Goal: Transaction & Acquisition: Purchase product/service

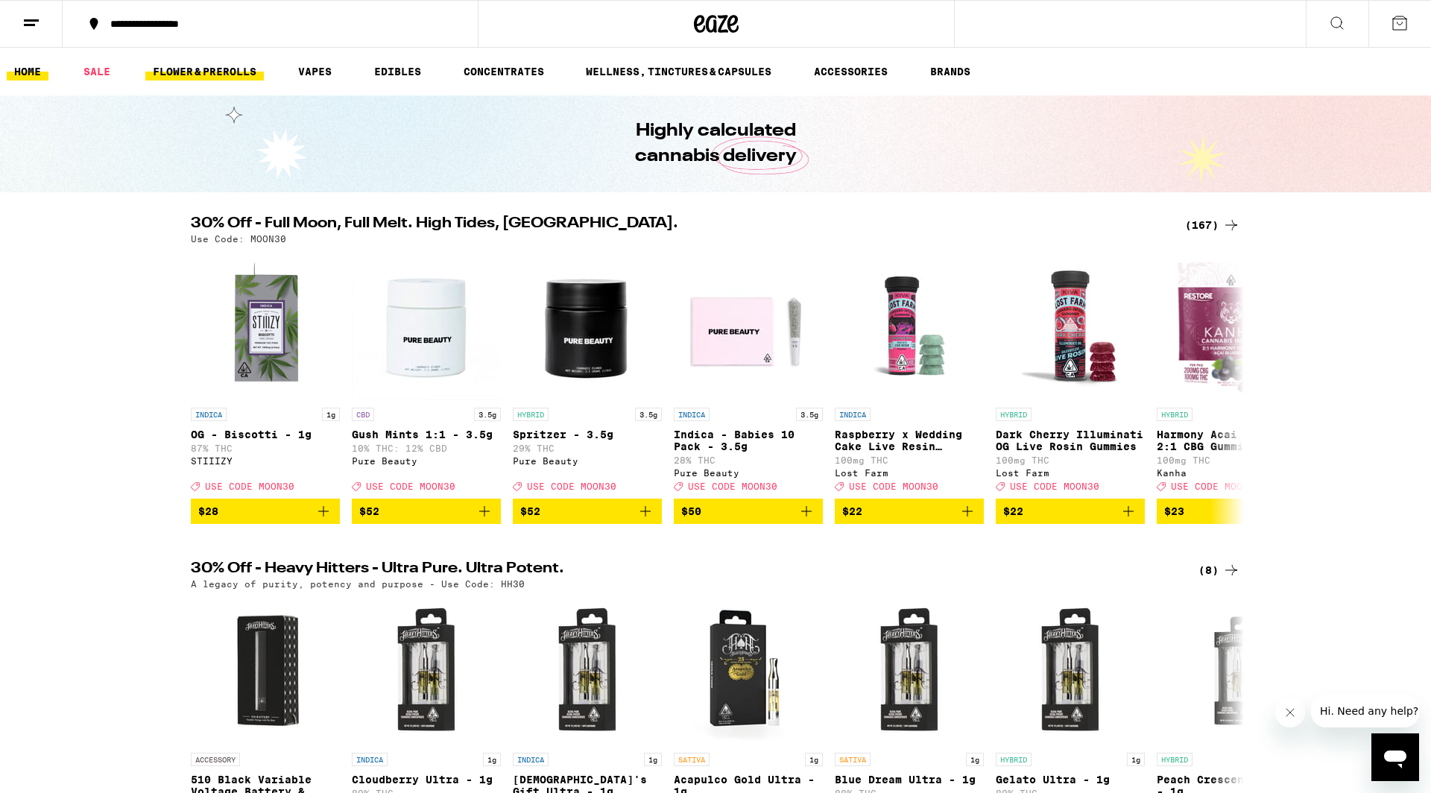
click at [221, 73] on link "FLOWER & PREROLLS" at bounding box center [204, 72] width 118 height 18
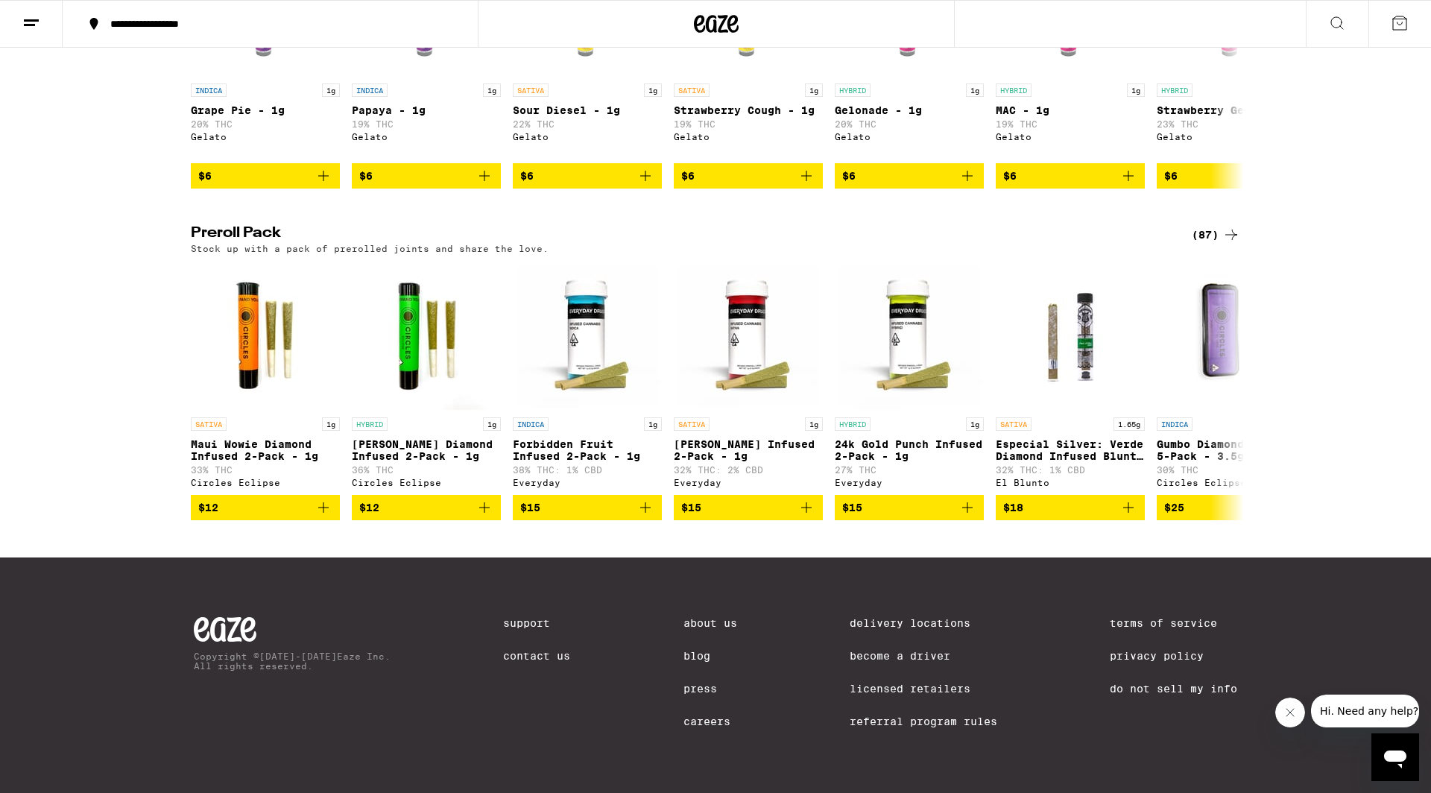
scroll to position [1037, 0]
click at [1206, 226] on div "(87)" at bounding box center [1216, 235] width 48 height 18
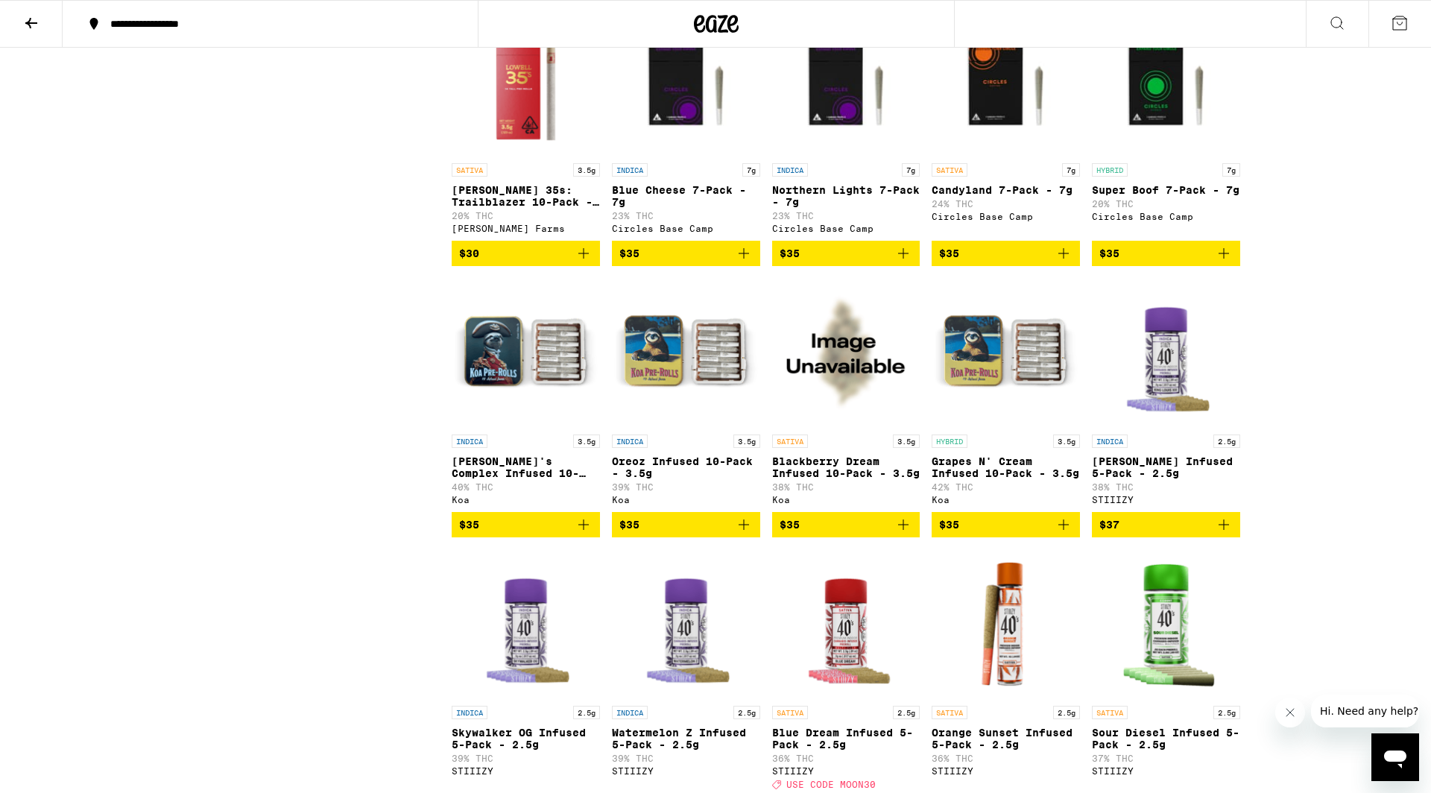
scroll to position [1562, 0]
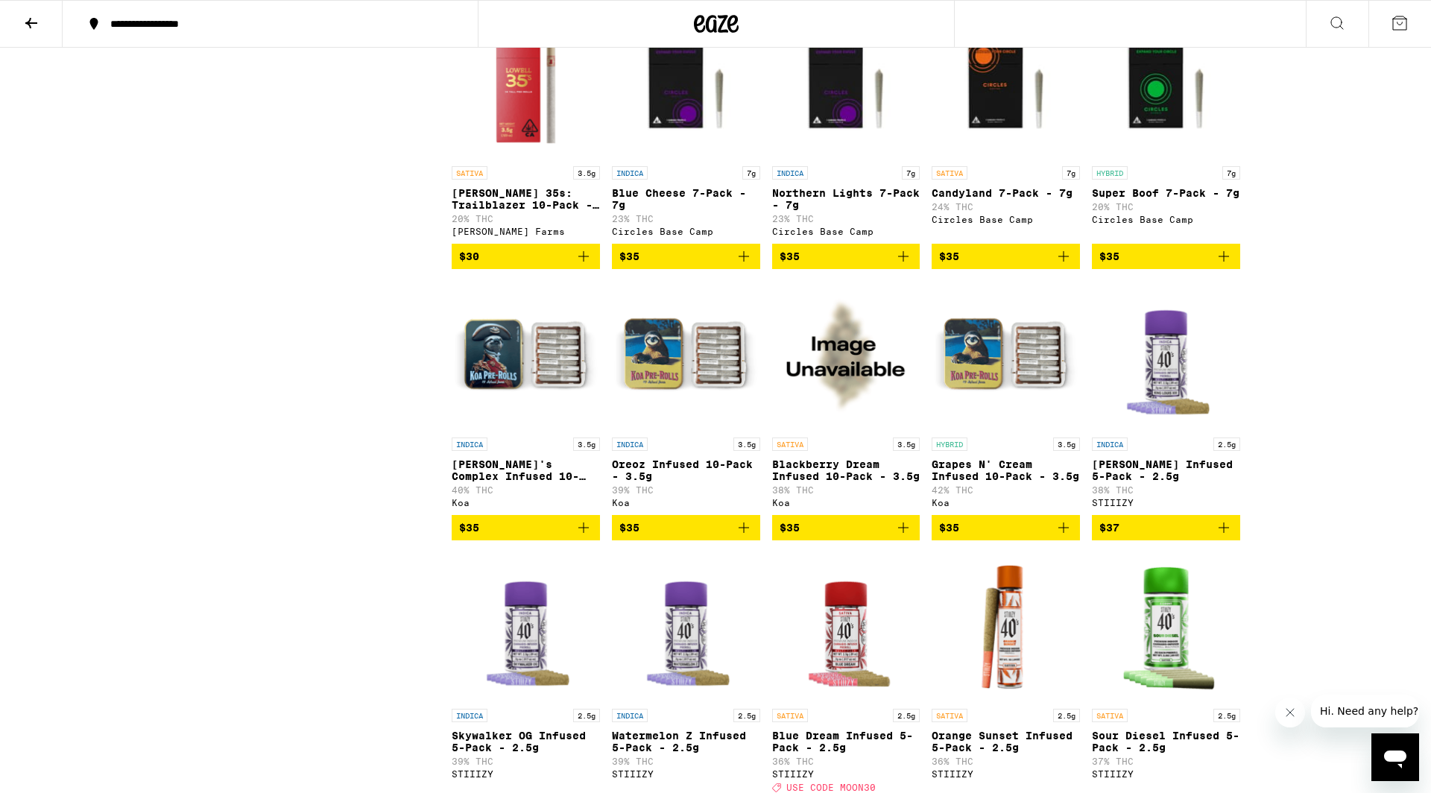
click at [1061, 265] on icon "Add to bag" at bounding box center [1064, 256] width 18 height 18
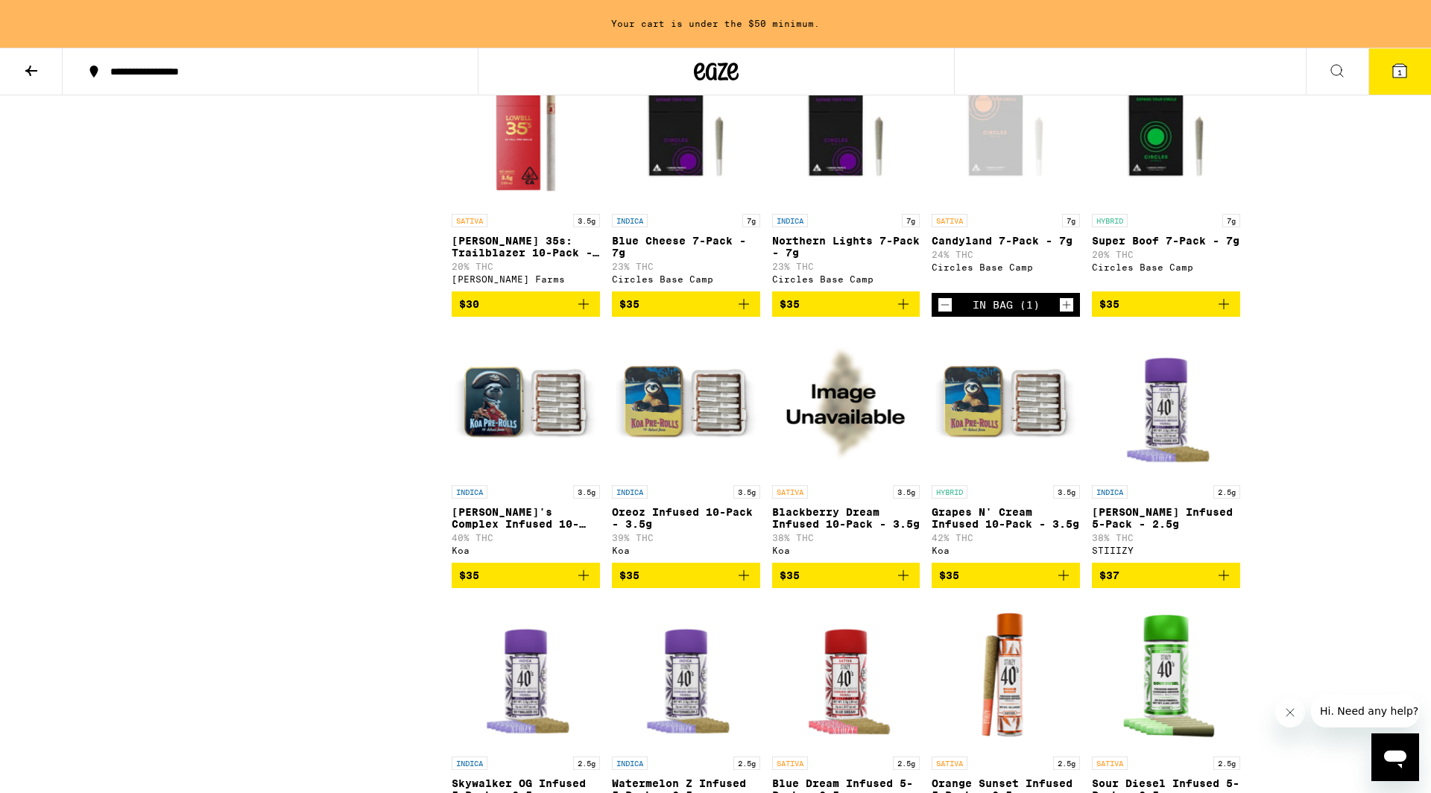
scroll to position [1610, 0]
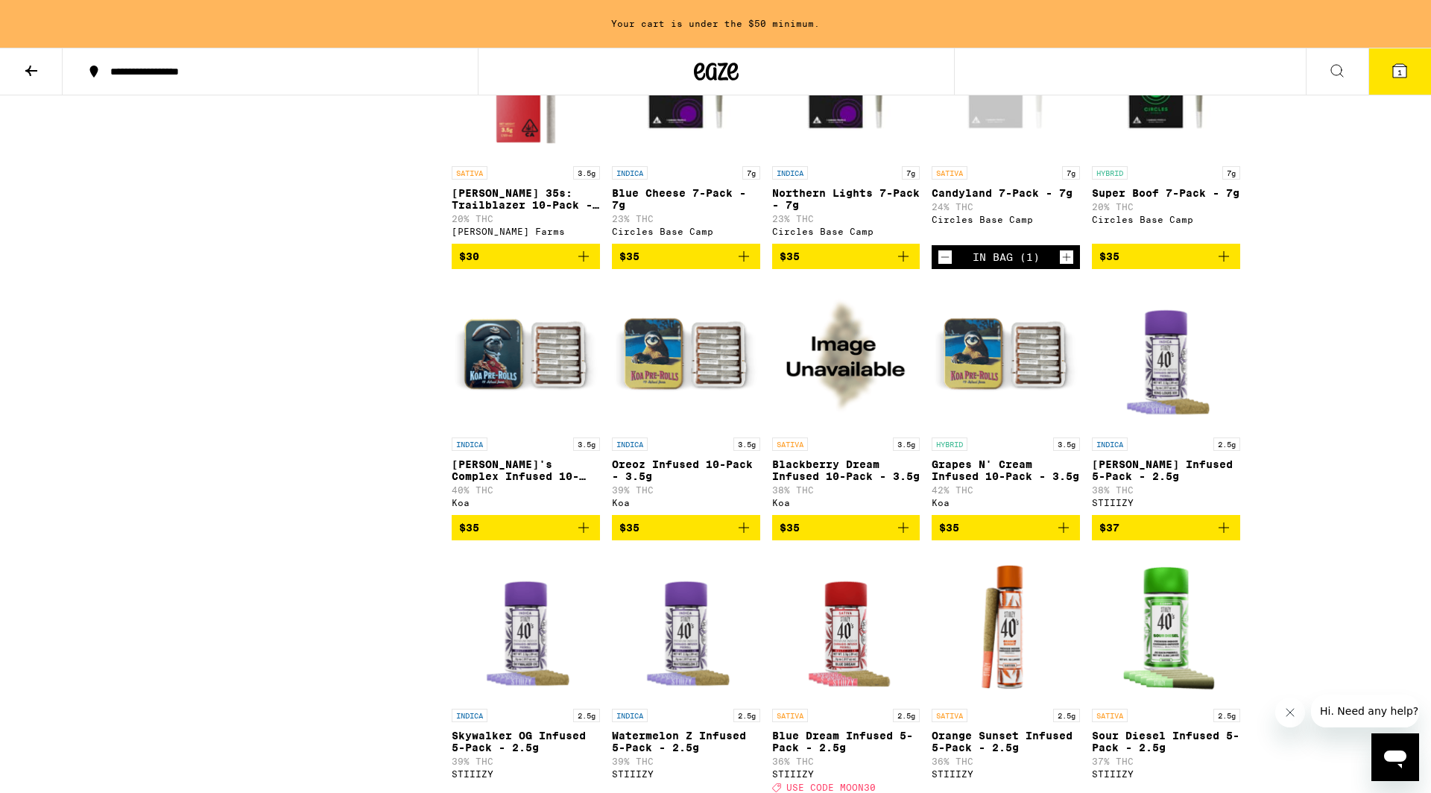
click at [1224, 262] on icon "Add to bag" at bounding box center [1224, 256] width 10 height 10
click at [1224, 266] on icon "Increment" at bounding box center [1226, 257] width 13 height 18
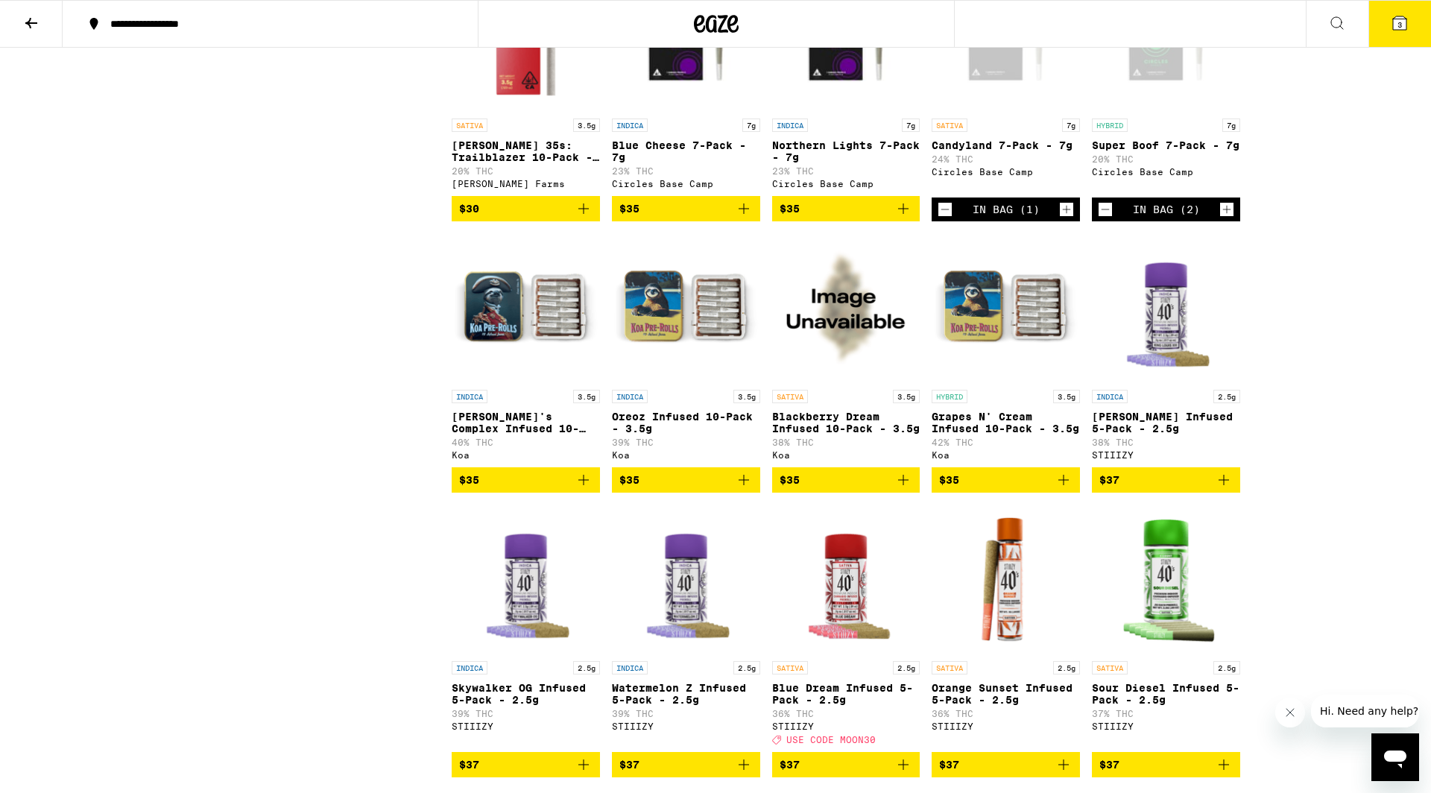
scroll to position [1562, 0]
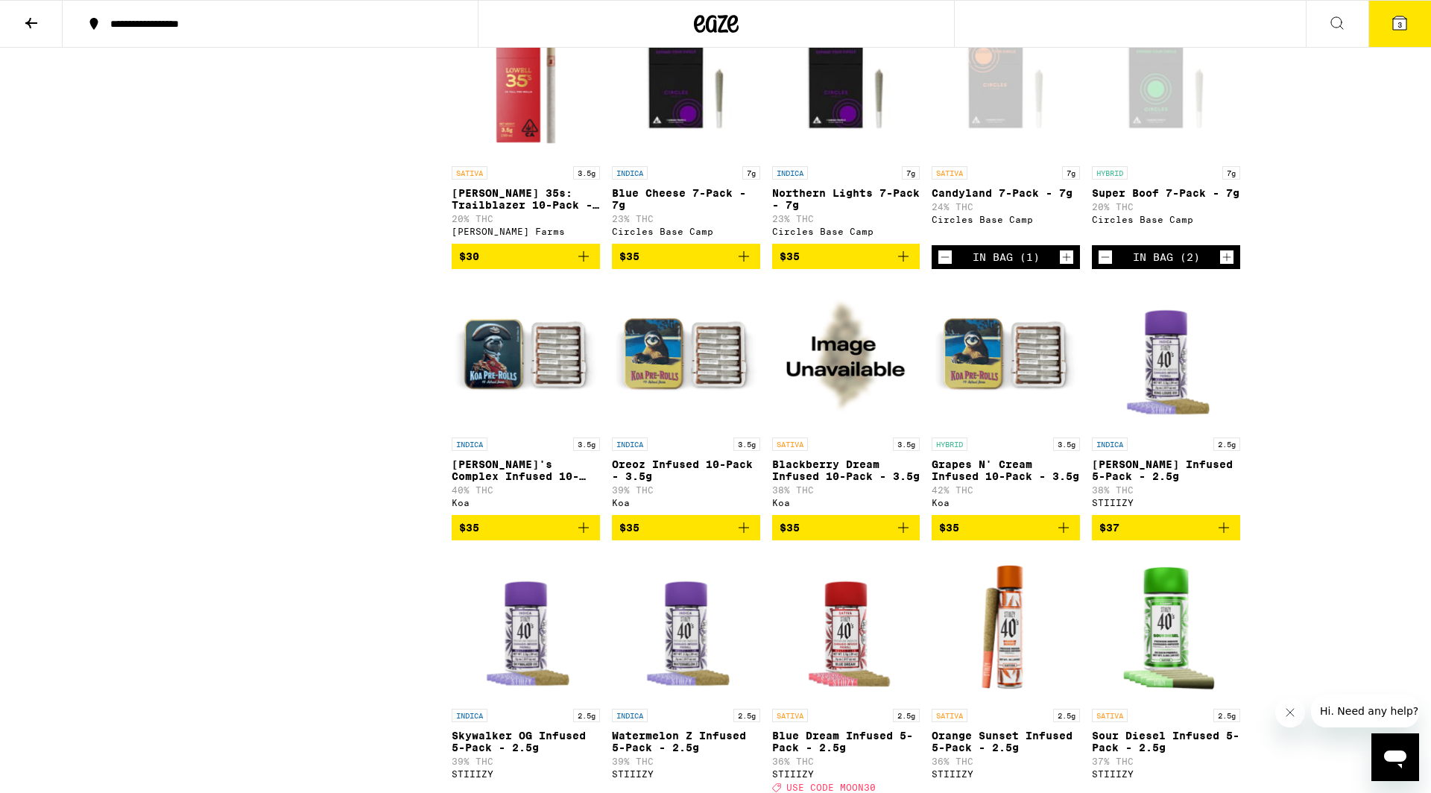
click at [904, 265] on icon "Add to bag" at bounding box center [903, 256] width 18 height 18
click at [1401, 22] on span "4" at bounding box center [1399, 24] width 4 height 9
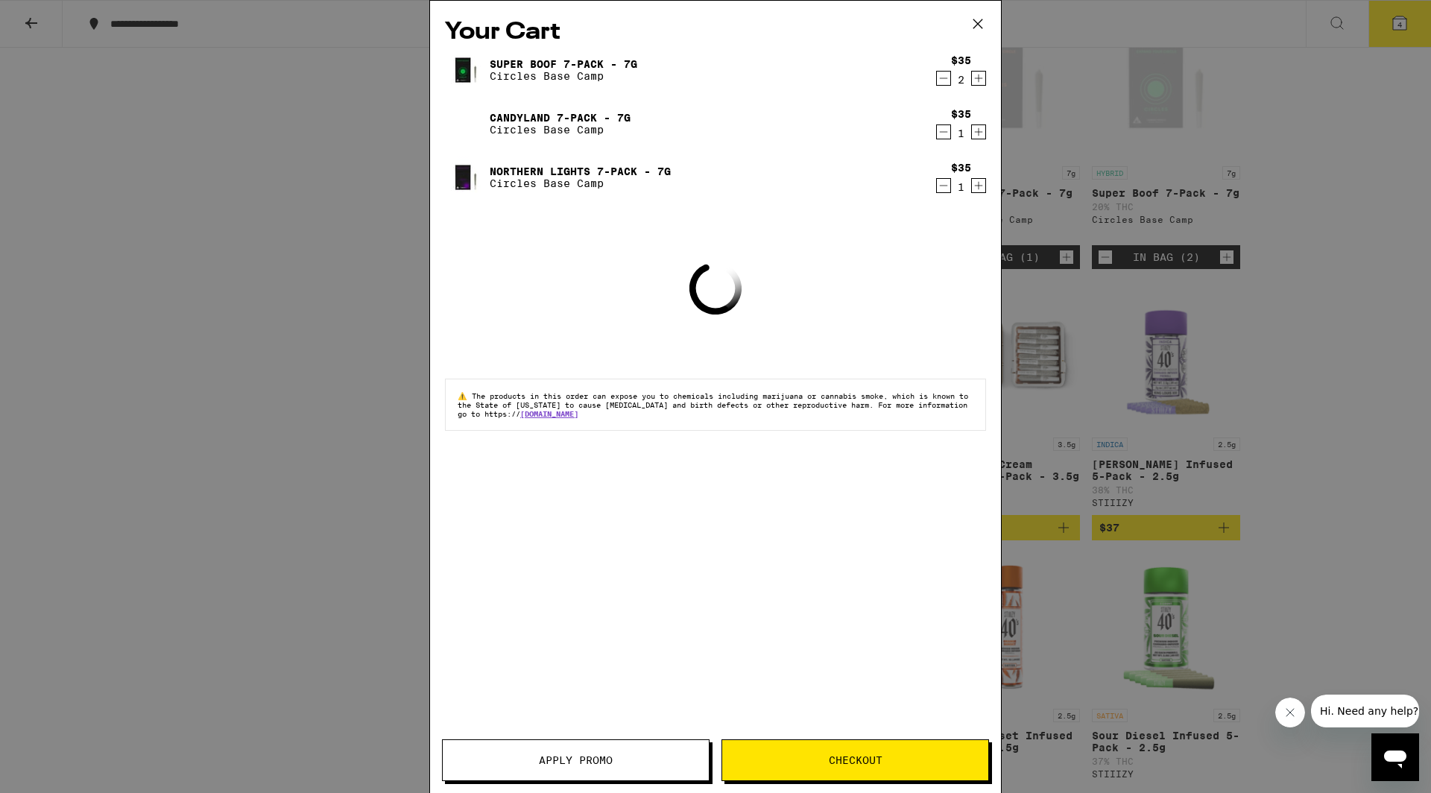
click at [865, 759] on span "Checkout" at bounding box center [856, 760] width 54 height 10
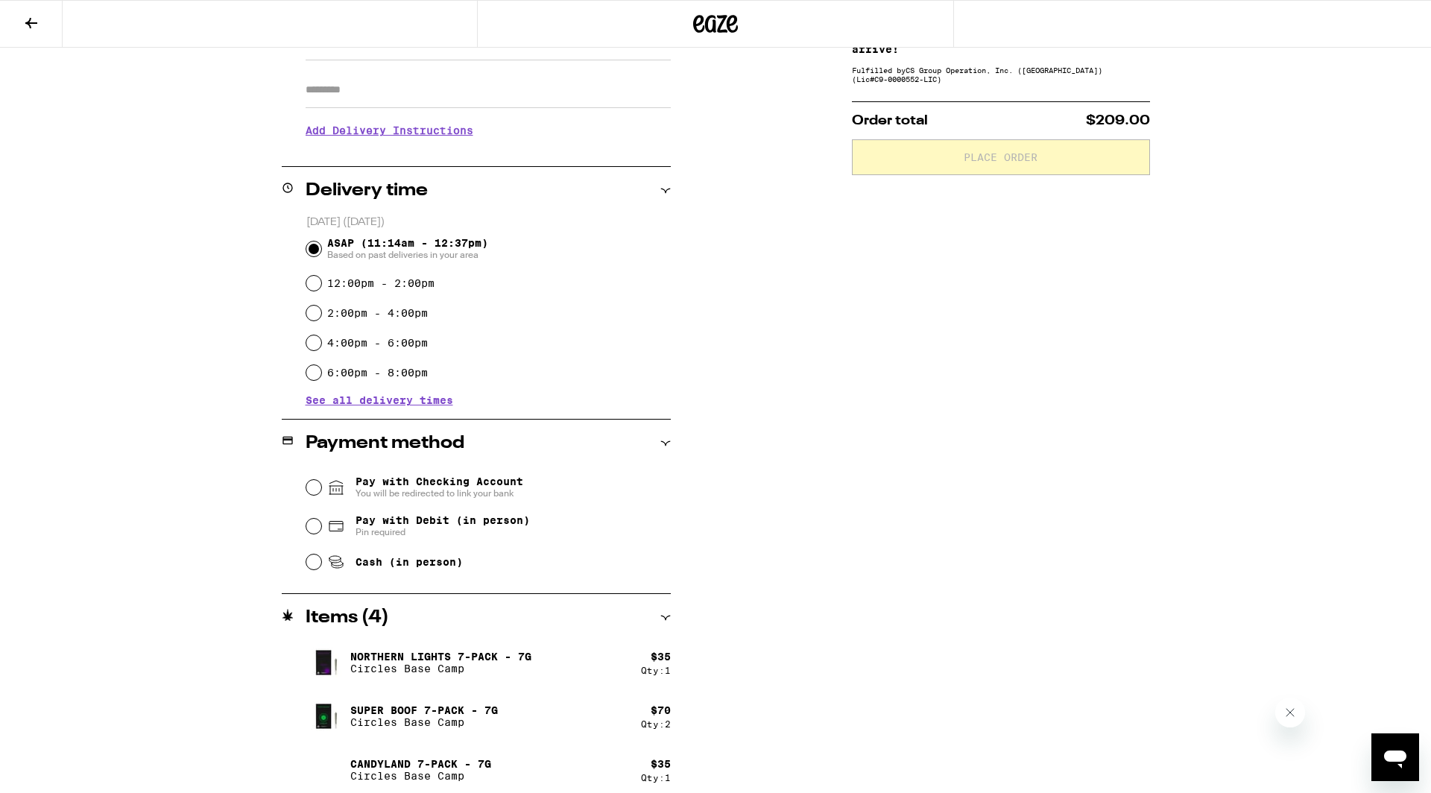
scroll to position [257, 0]
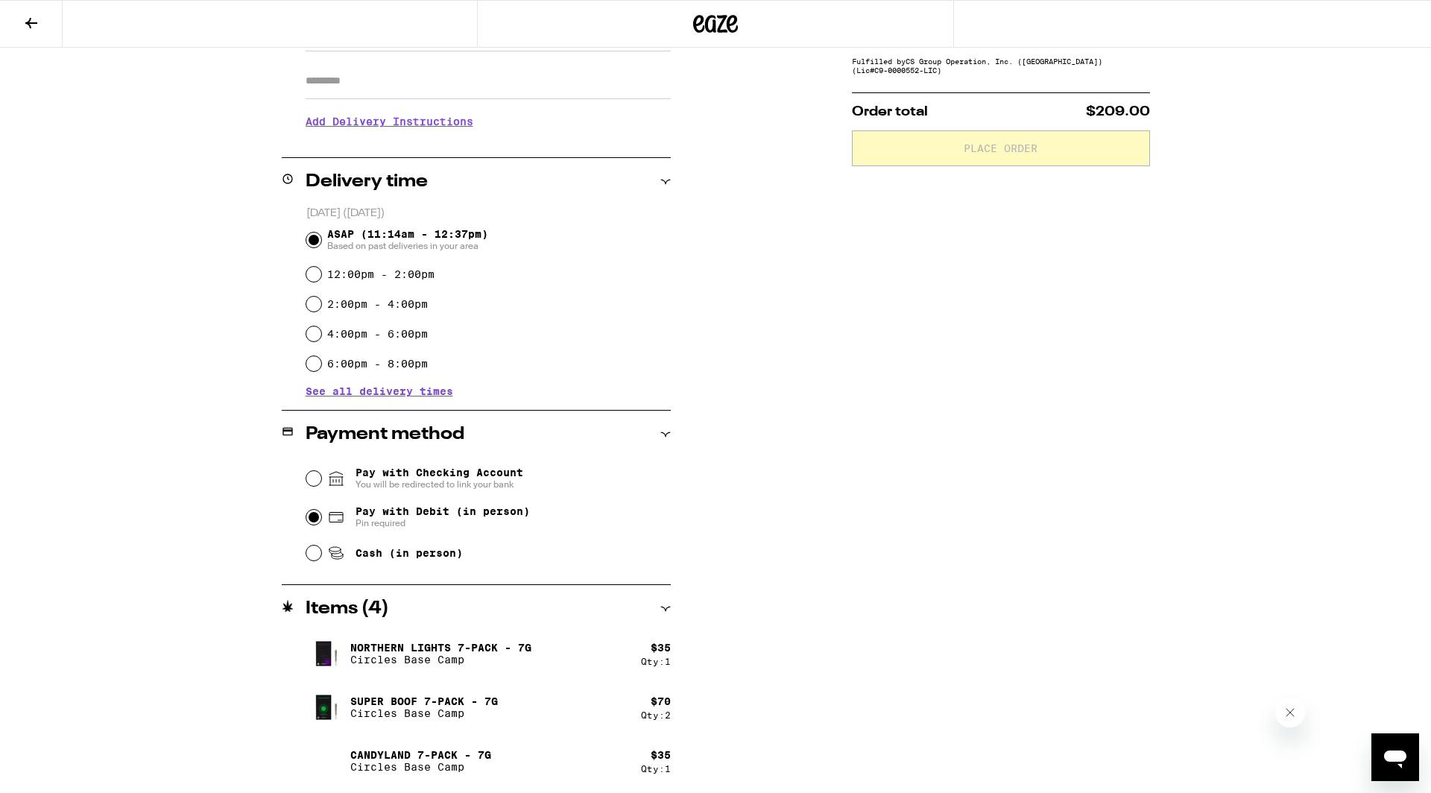
click at [314, 520] on input "Pay with Debit (in person) Pin required" at bounding box center [313, 517] width 15 height 15
radio input "true"
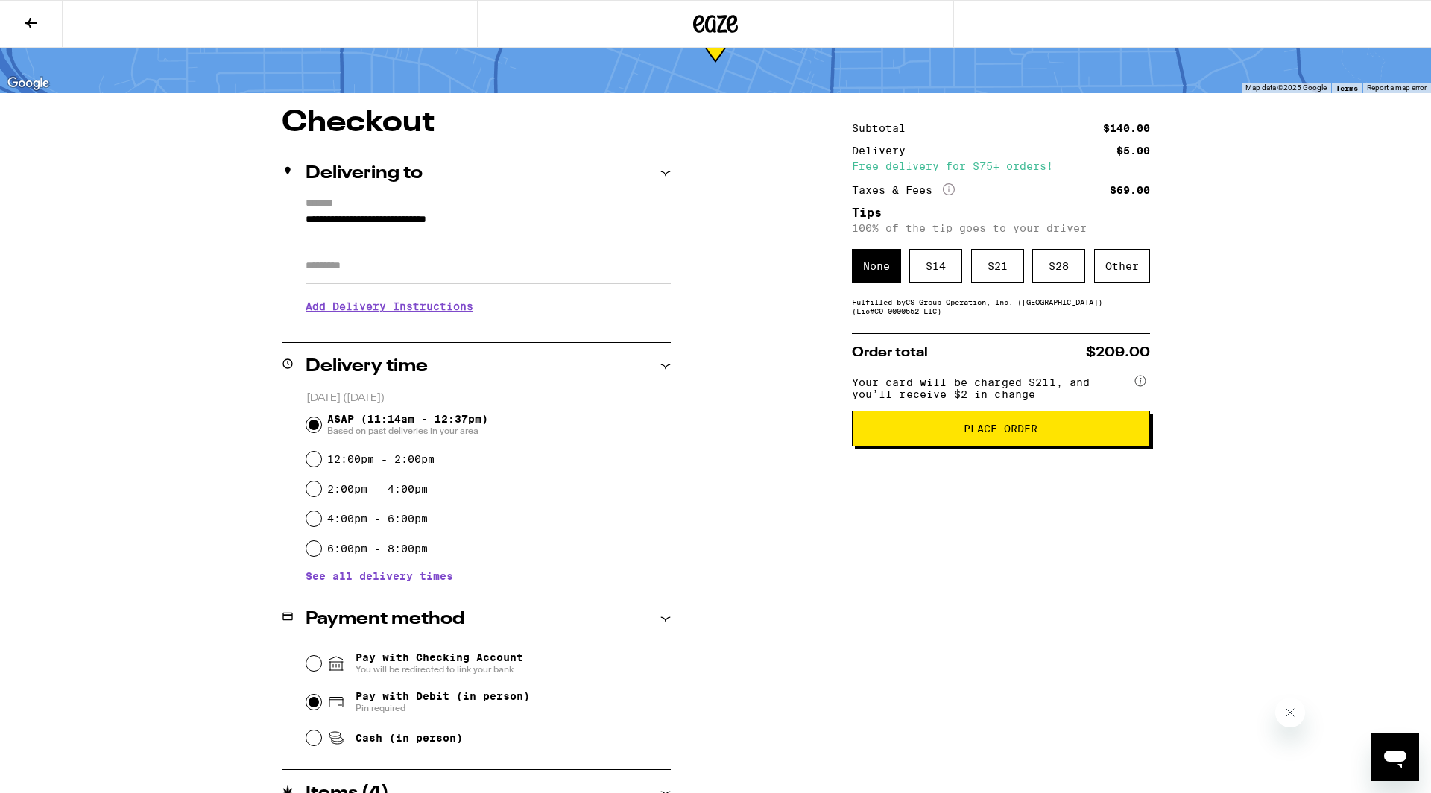
scroll to position [39, 0]
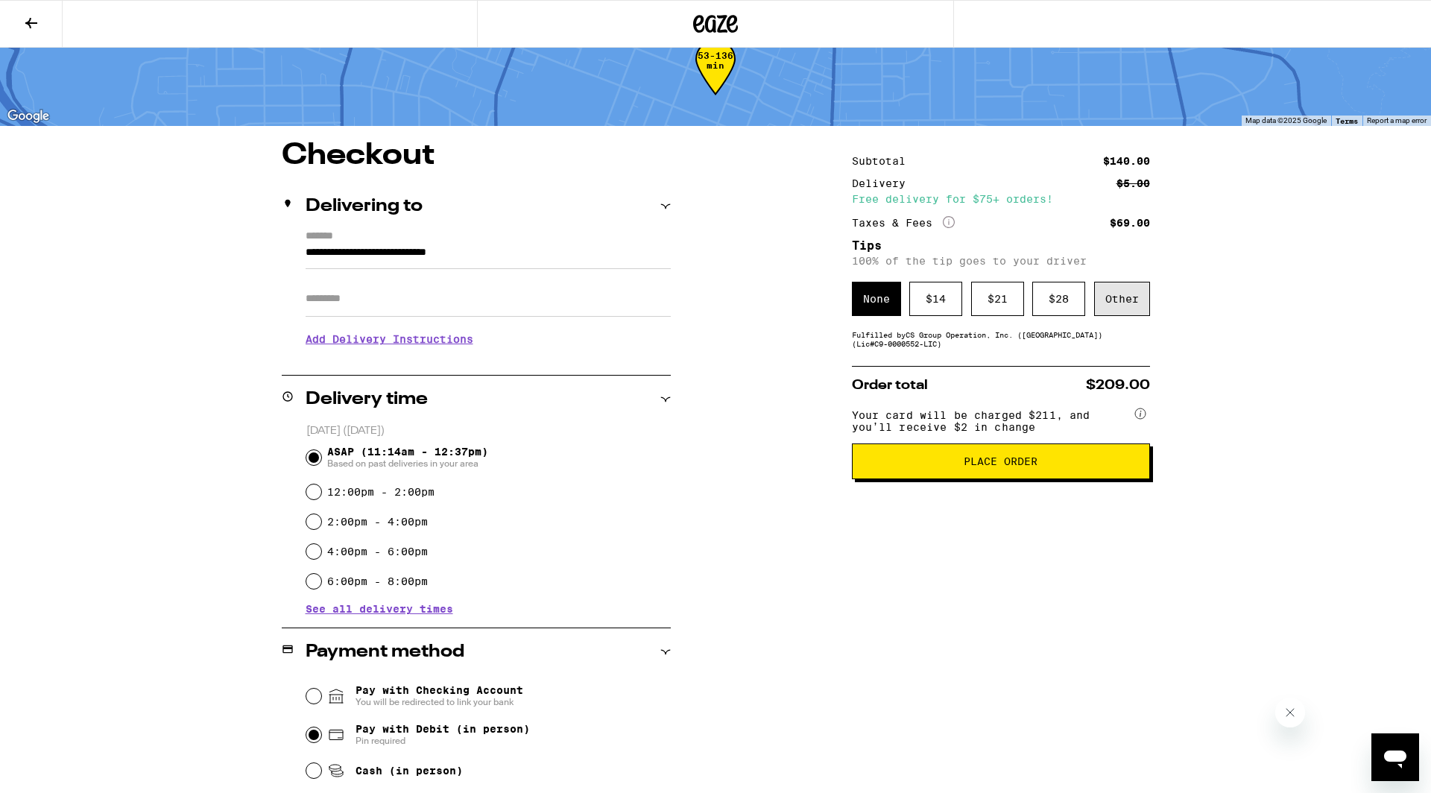
click at [1121, 300] on div "Other" at bounding box center [1122, 299] width 56 height 34
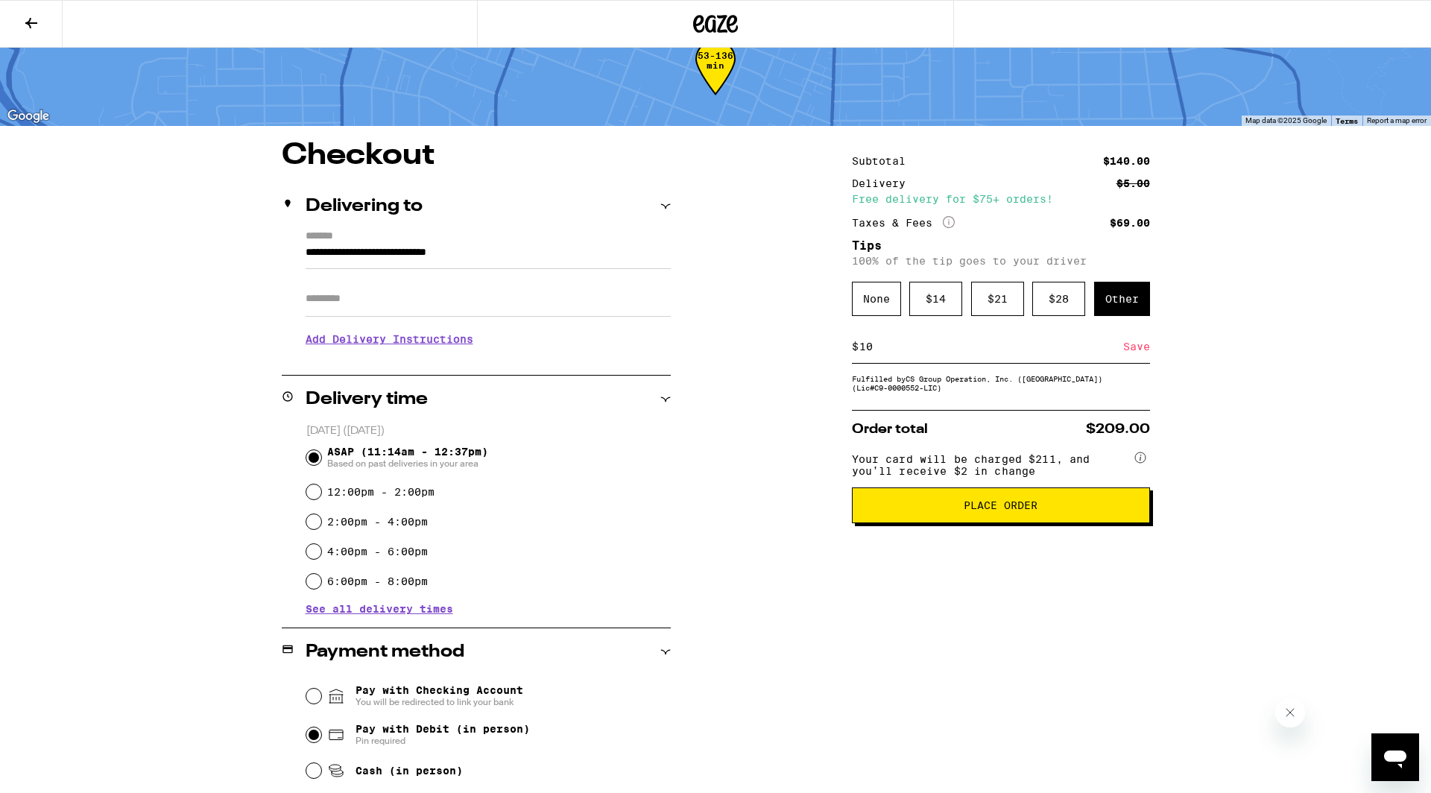
type input "10"
click at [1132, 344] on div "Save" at bounding box center [1136, 346] width 27 height 33
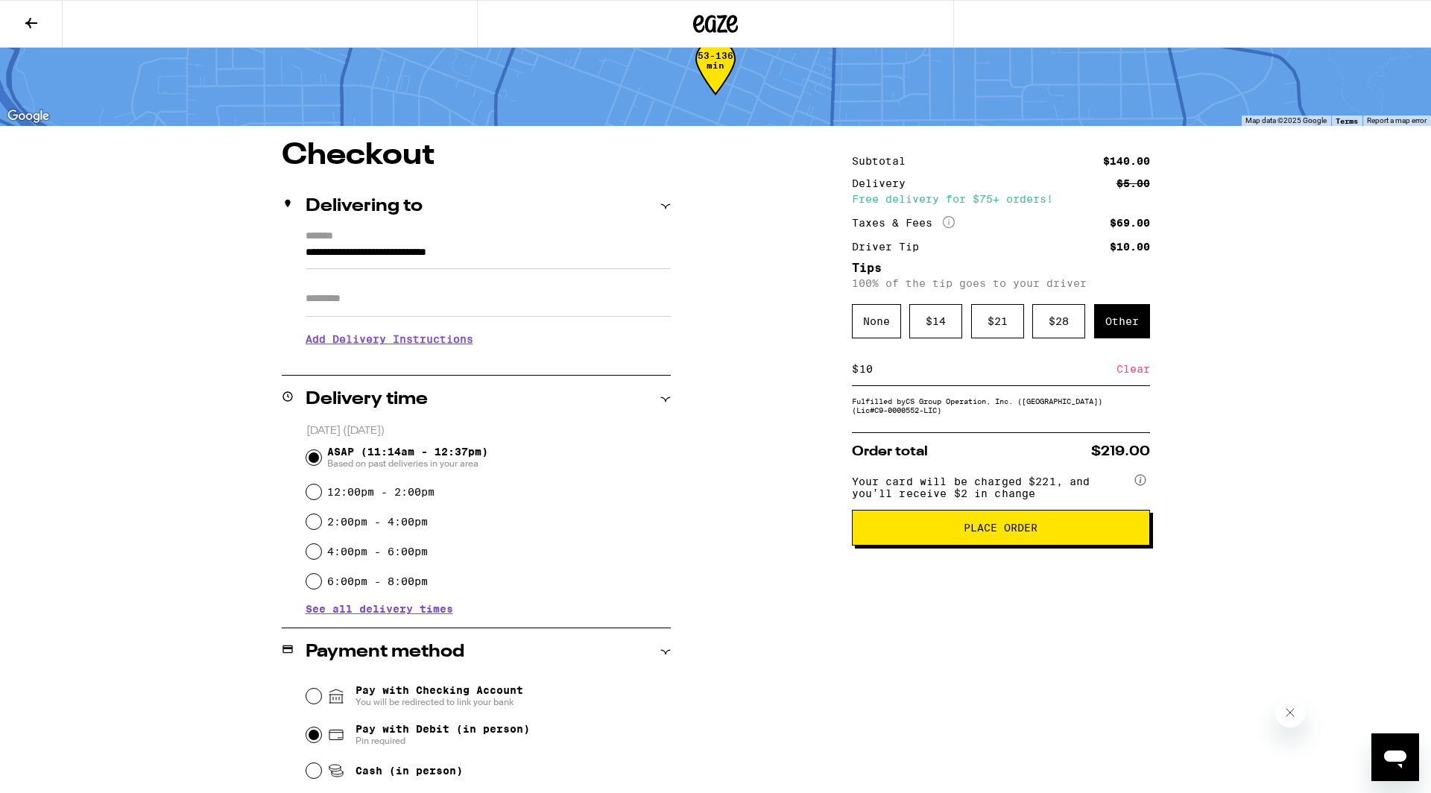
click at [996, 533] on span "Place Order" at bounding box center [1001, 527] width 74 height 10
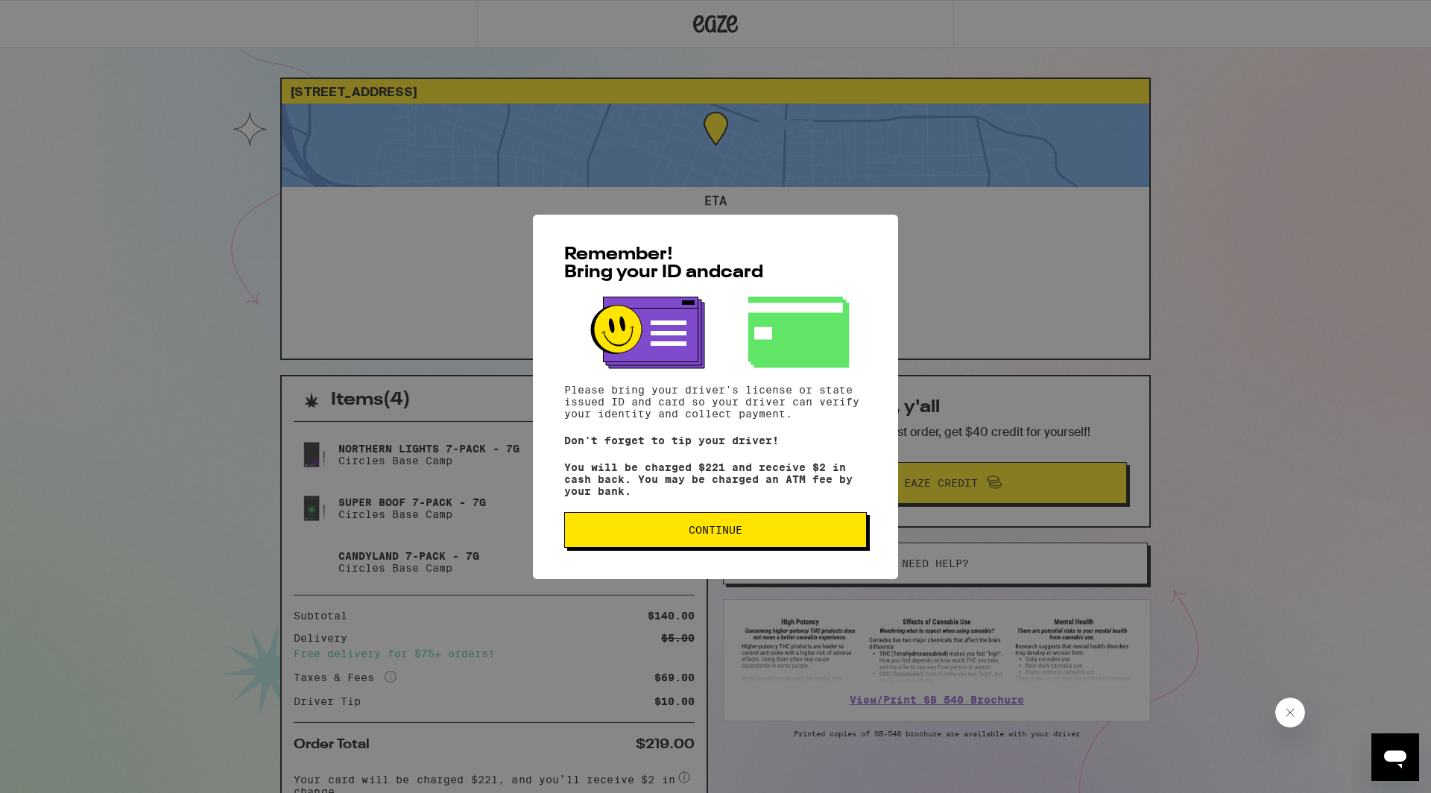
click at [737, 546] on button "Continue" at bounding box center [715, 530] width 303 height 36
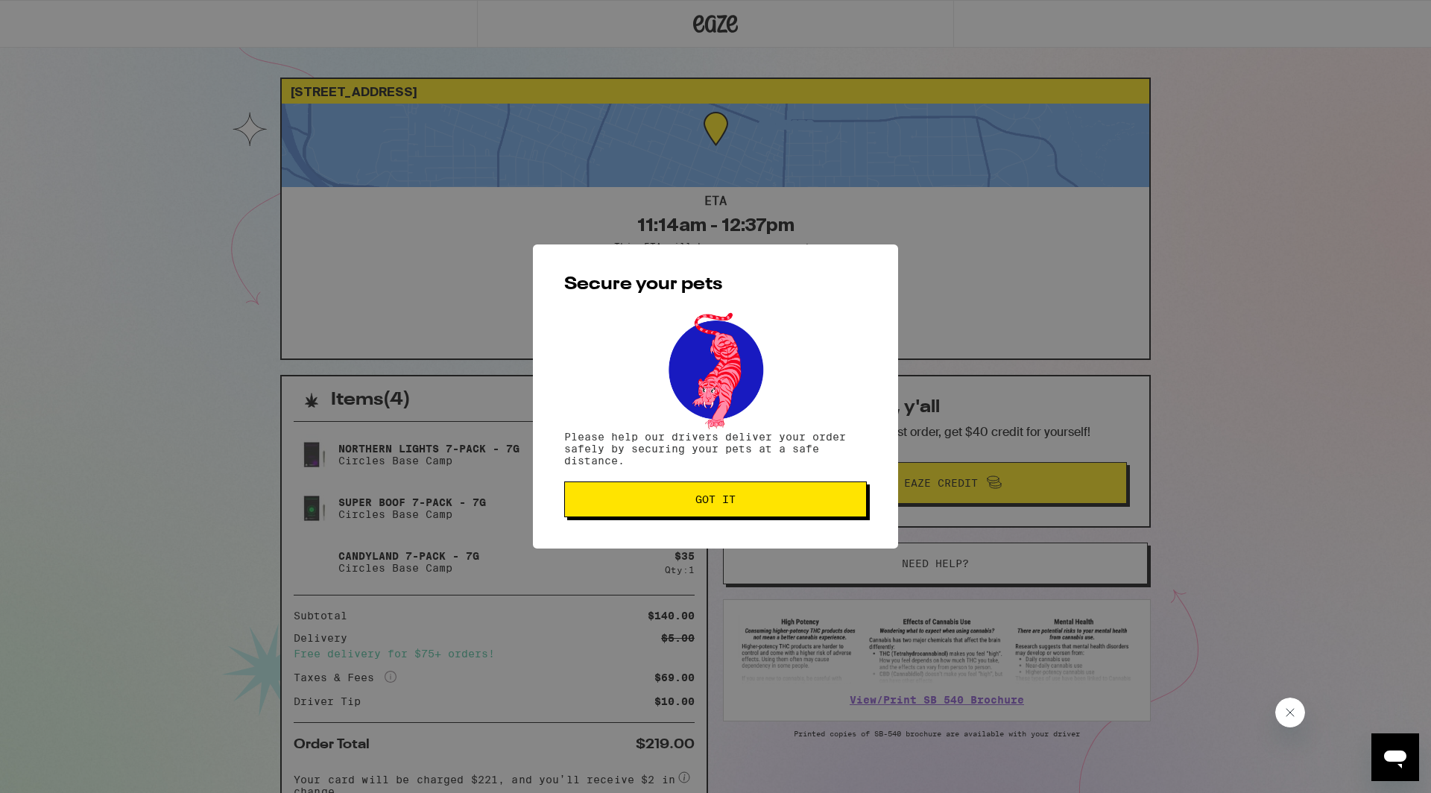
click at [704, 502] on span "Got it" at bounding box center [715, 499] width 40 height 10
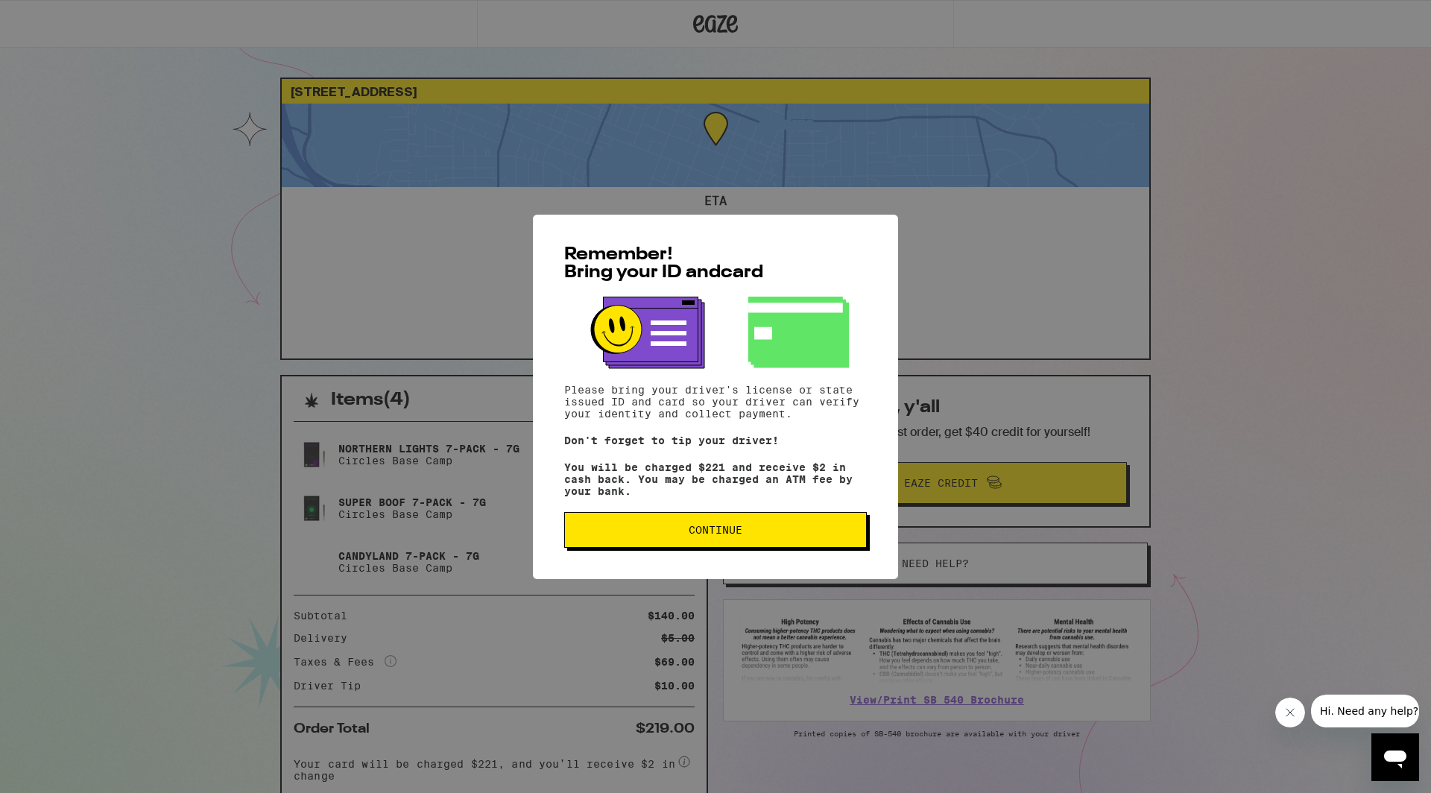
click at [671, 533] on span "Continue" at bounding box center [715, 530] width 277 height 10
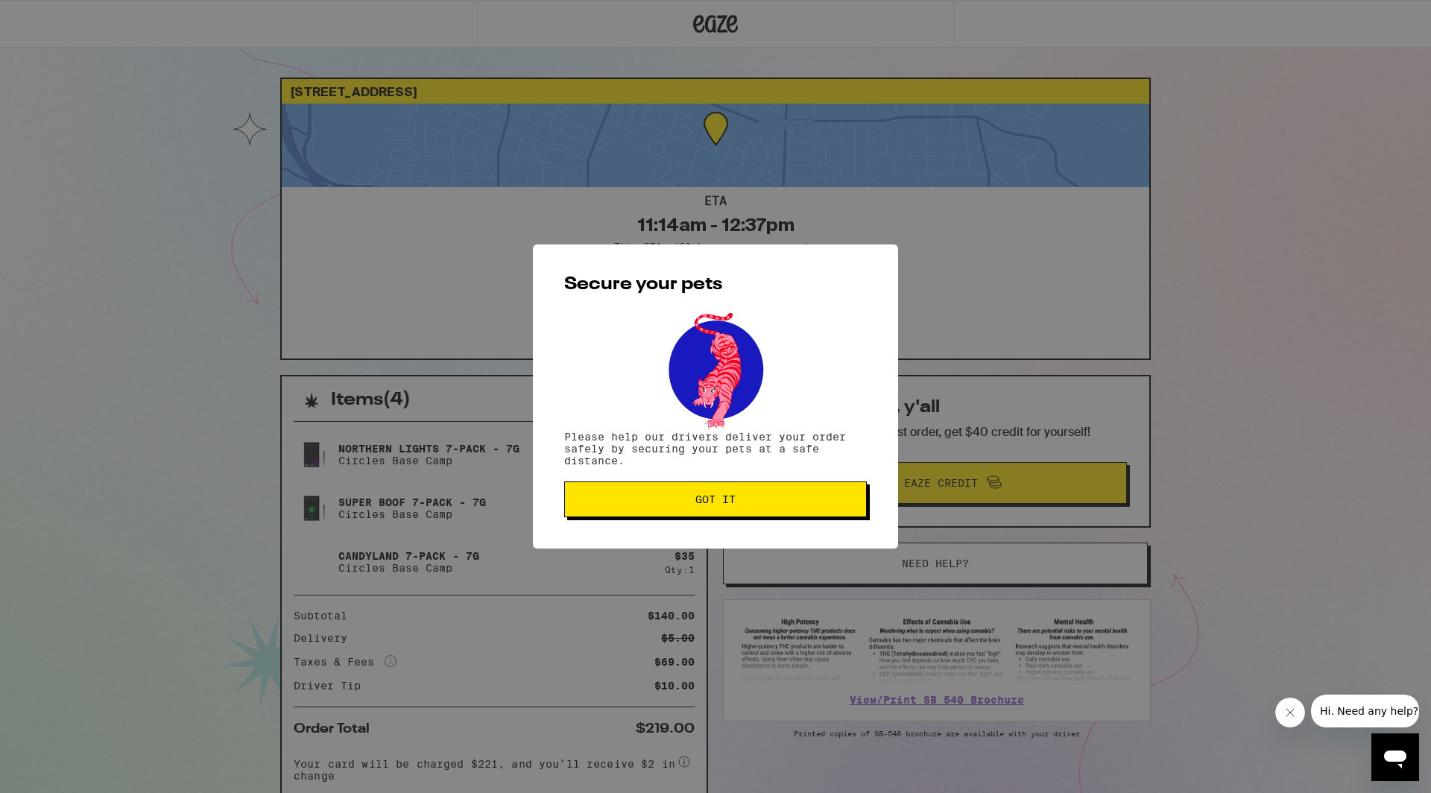
click at [676, 499] on span "Got it" at bounding box center [715, 499] width 277 height 10
